Goal: Task Accomplishment & Management: Manage account settings

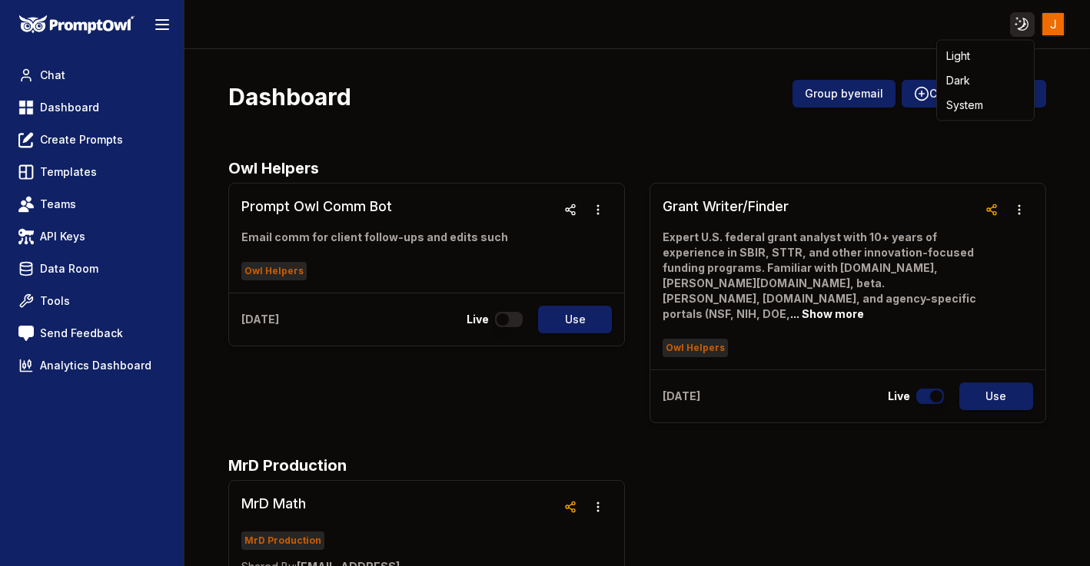
click at [1023, 18] on html "Toggle theme Toggle user menu Chat Dashboard Create Prompts Templates Teams API…" at bounding box center [545, 283] width 1090 height 566
click at [995, 61] on div "Light" at bounding box center [985, 56] width 91 height 25
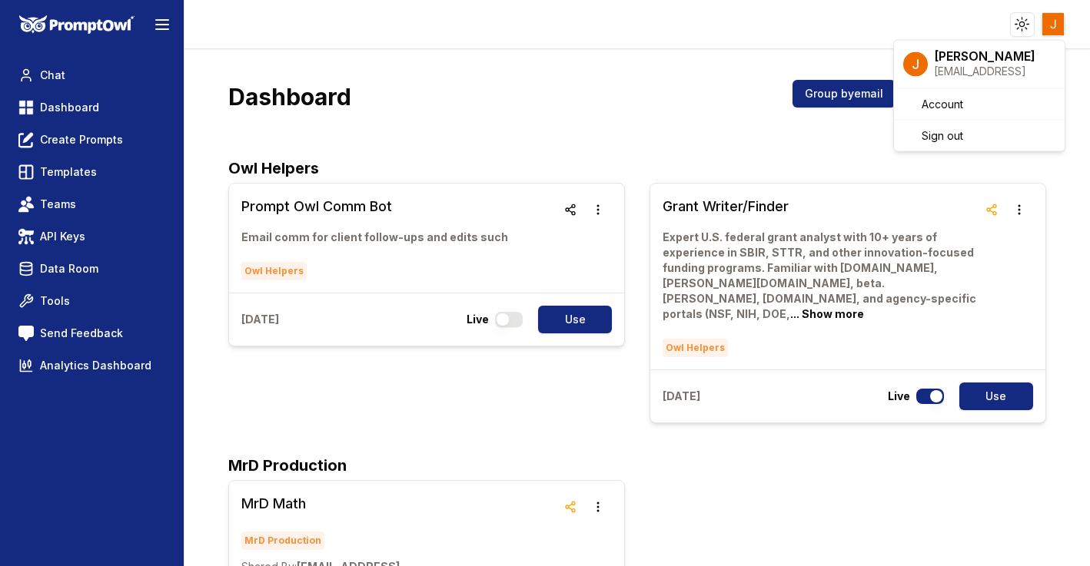
click at [1050, 29] on html "Toggle theme Toggle user menu Chat Dashboard Create Prompts Templates Teams API…" at bounding box center [545, 283] width 1090 height 566
click at [945, 138] on span "Sign out" at bounding box center [941, 135] width 41 height 15
click at [1053, 20] on html "Toggle theme Toggle user menu Chat Dashboard Create Prompts Templates Teams API…" at bounding box center [545, 283] width 1090 height 566
click at [939, 144] on div "Sign out" at bounding box center [979, 136] width 164 height 25
